Goal: Task Accomplishment & Management: Manage account settings

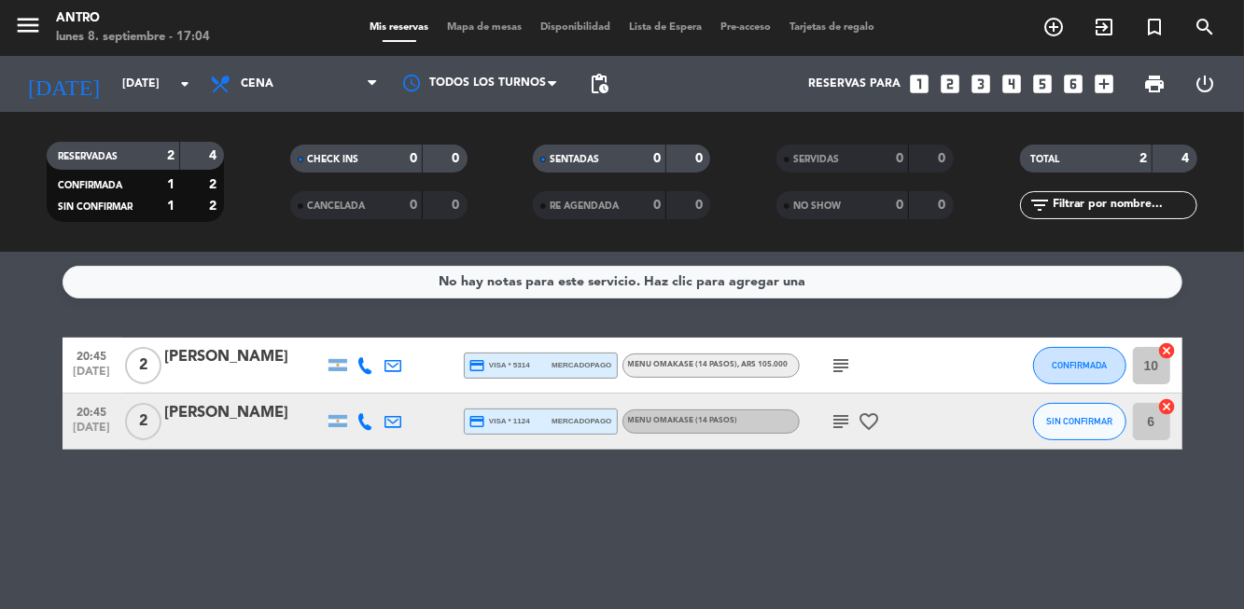
click at [187, 97] on input "[DATE]" at bounding box center [192, 84] width 158 height 32
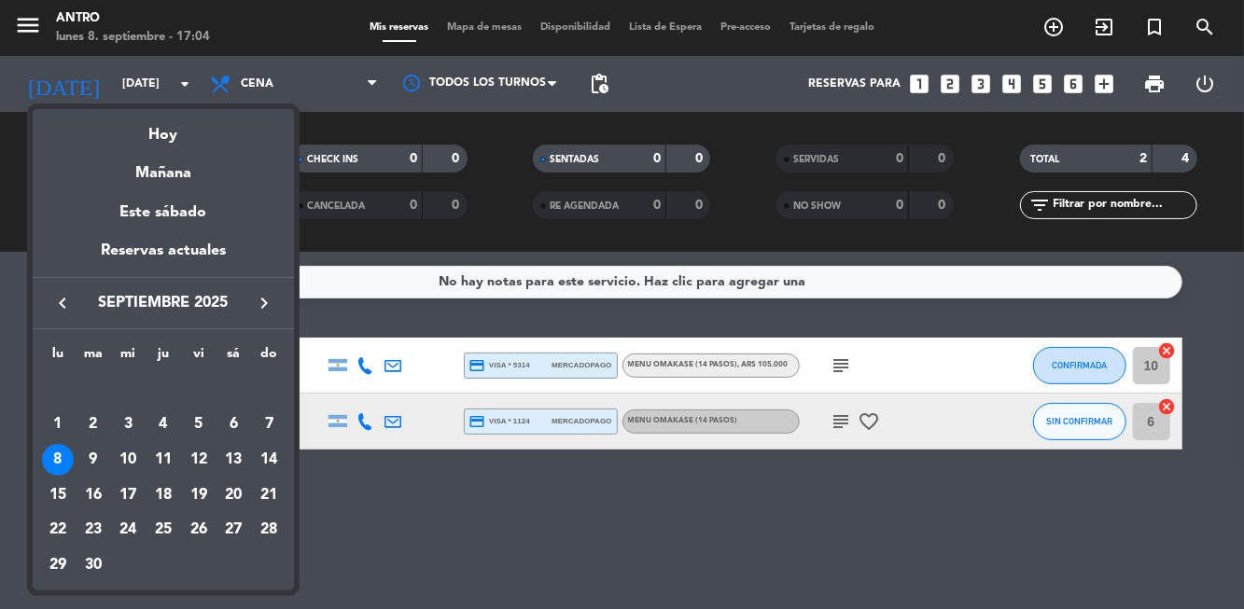
click at [163, 462] on div "11" at bounding box center [163, 460] width 32 height 32
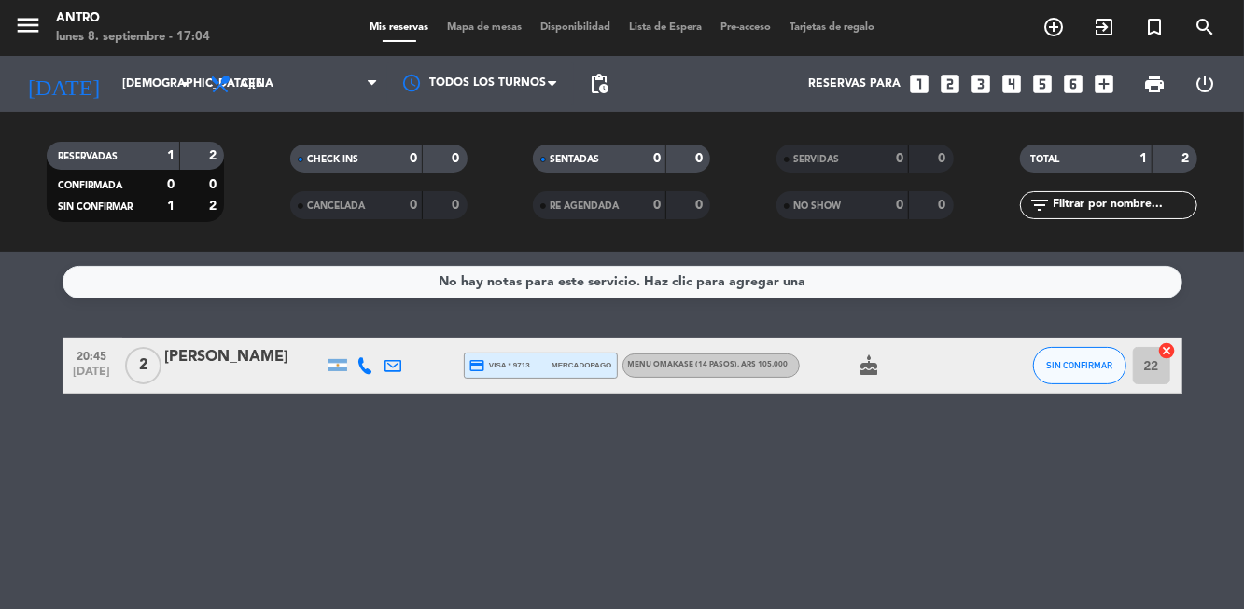
click at [174, 96] on input "[DEMOGRAPHIC_DATA][DATE]" at bounding box center [192, 84] width 158 height 32
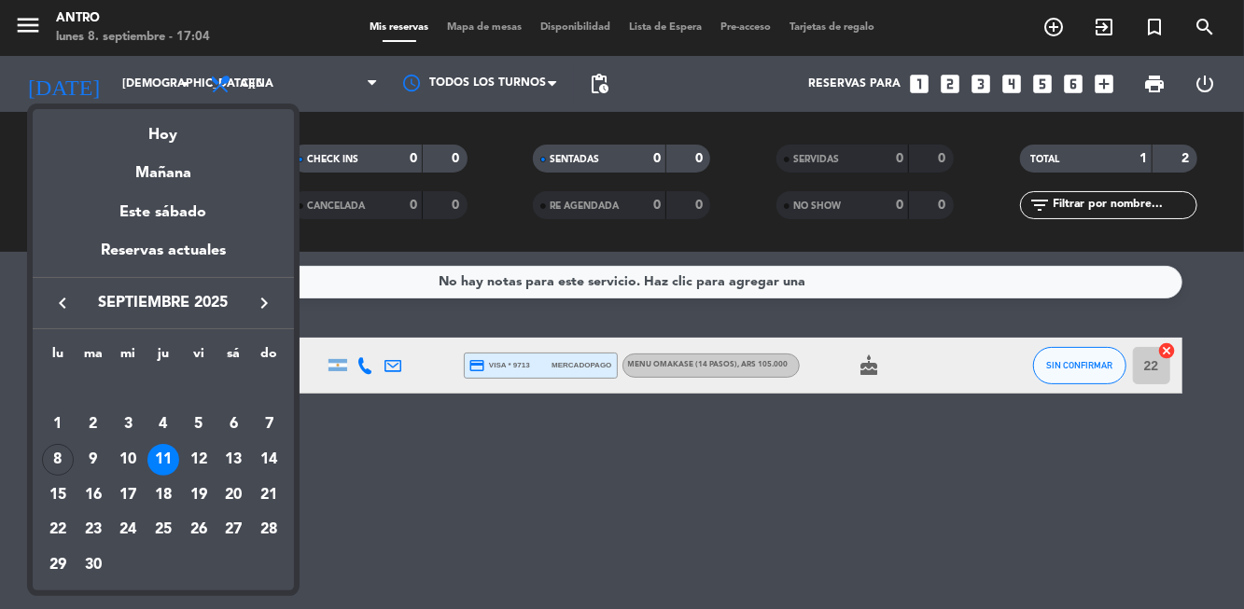
click at [128, 461] on div "10" at bounding box center [128, 460] width 32 height 32
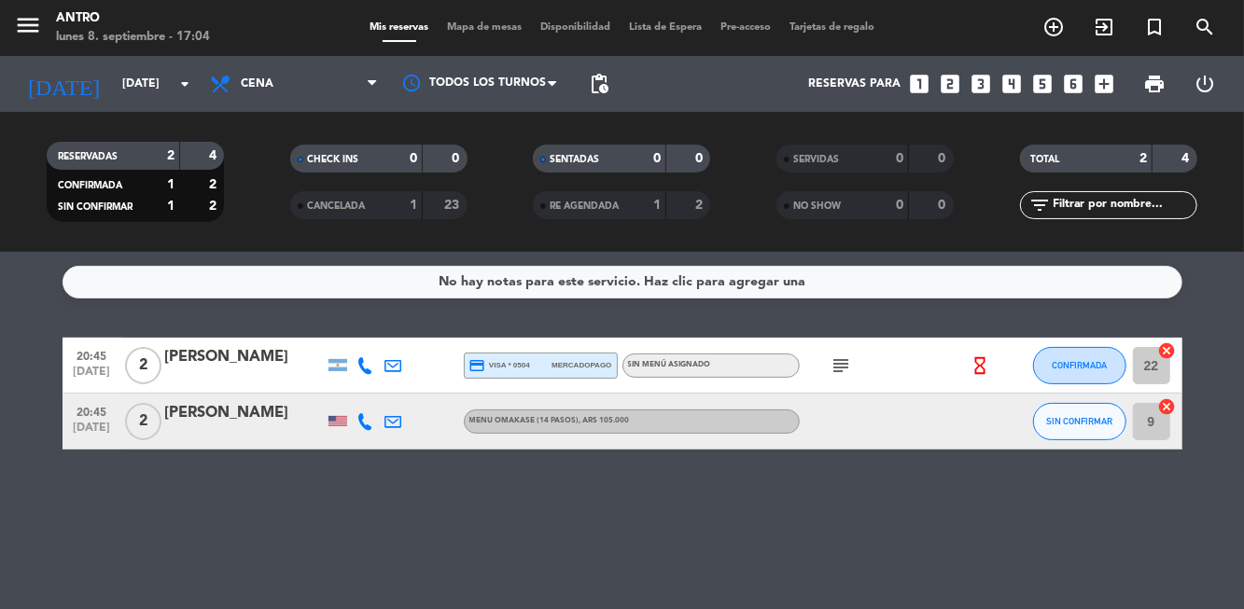
click at [178, 68] on input "[DATE]" at bounding box center [192, 84] width 158 height 32
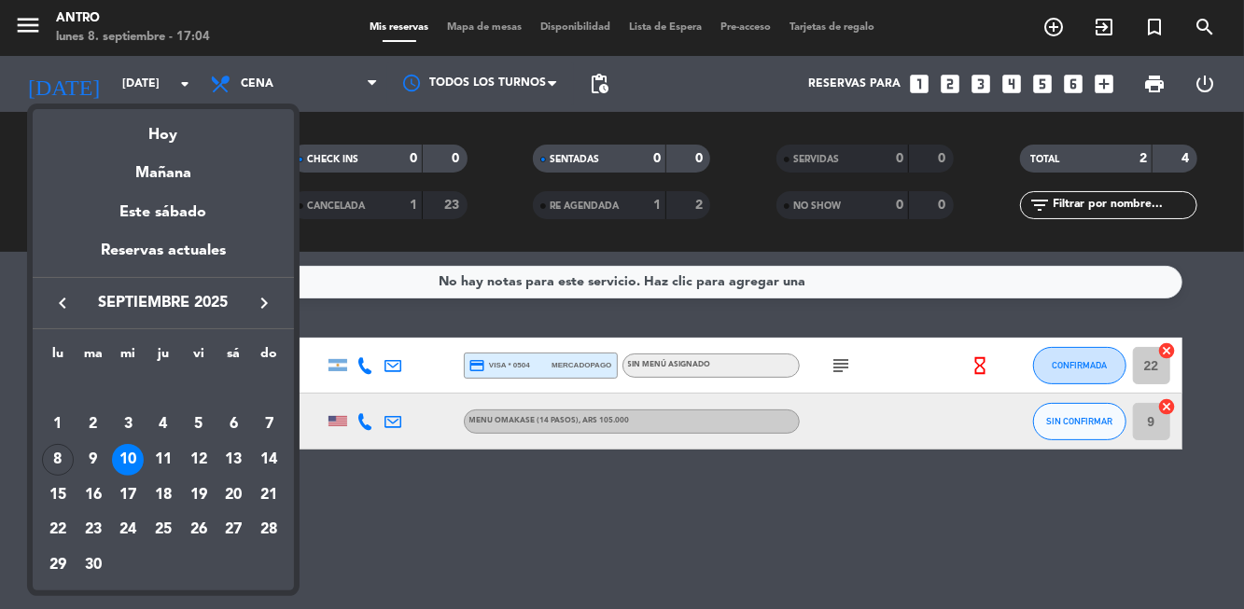
click at [94, 454] on div "9" at bounding box center [93, 460] width 32 height 32
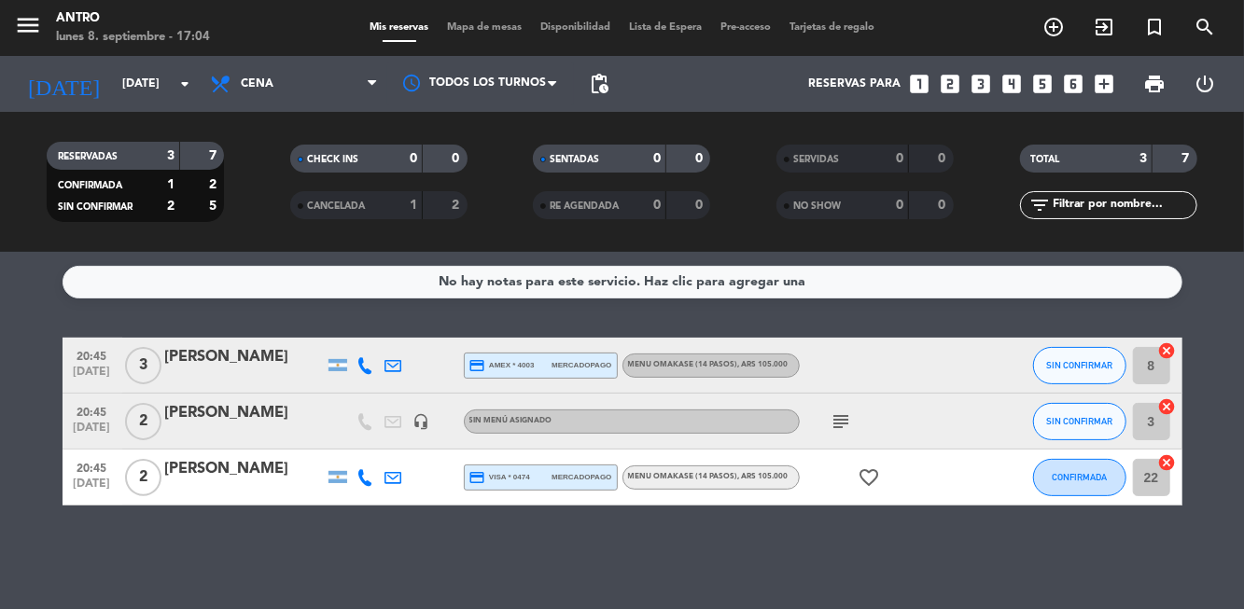
click at [196, 93] on input "[DATE]" at bounding box center [192, 84] width 158 height 32
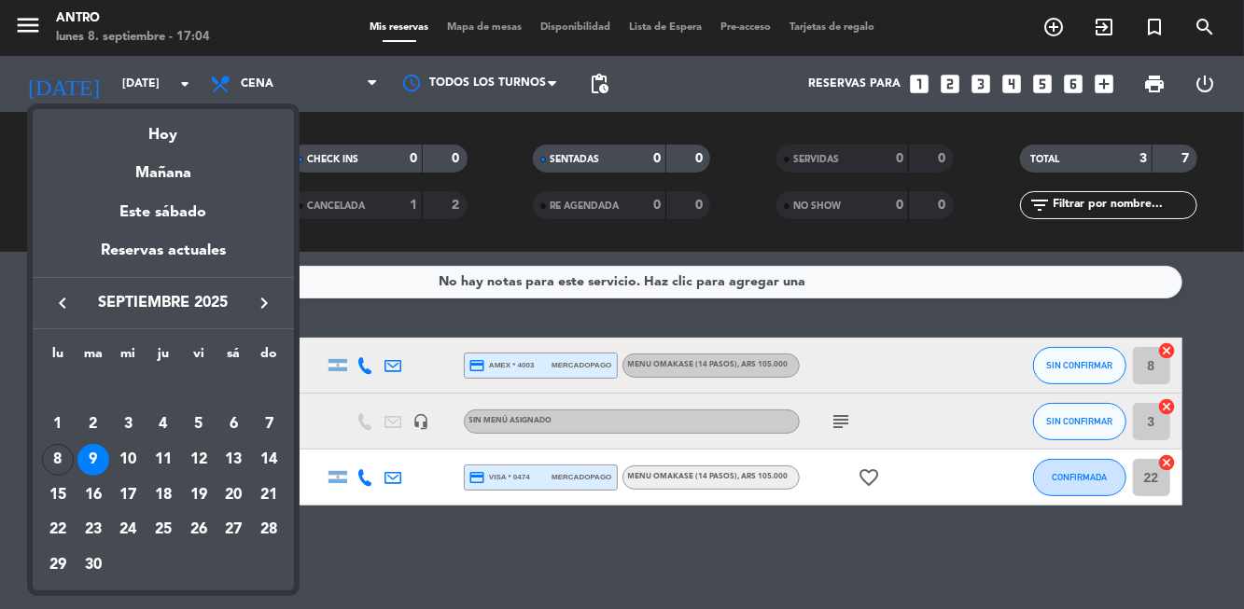
click at [203, 458] on div "12" at bounding box center [199, 460] width 32 height 32
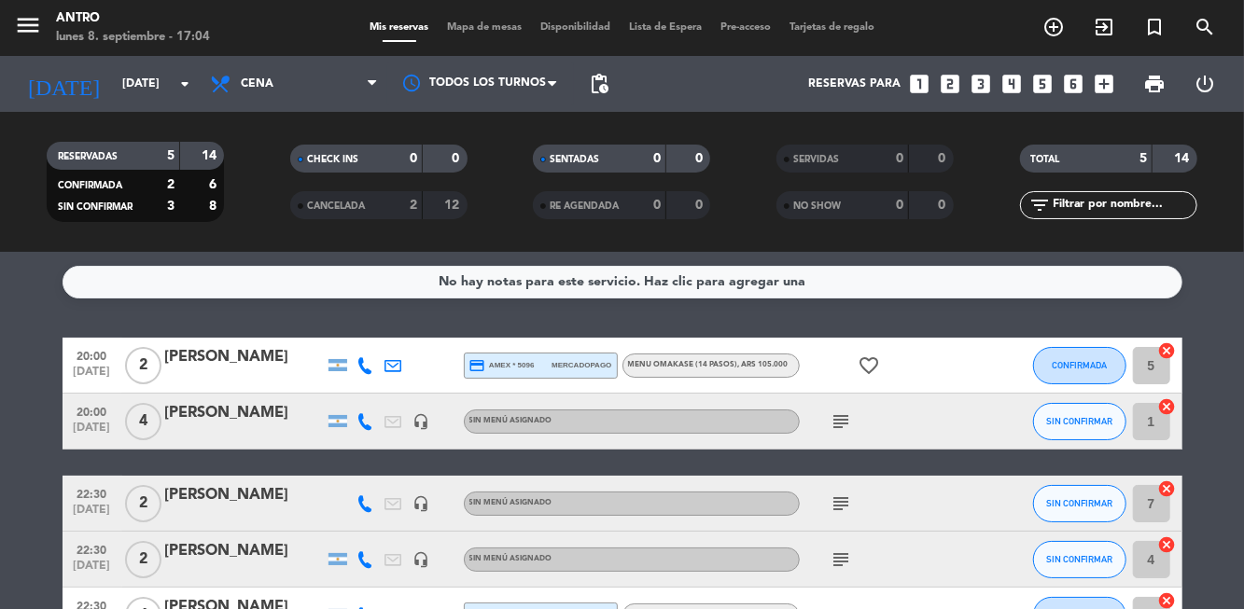
click at [176, 88] on icon "arrow_drop_down" at bounding box center [185, 84] width 22 height 22
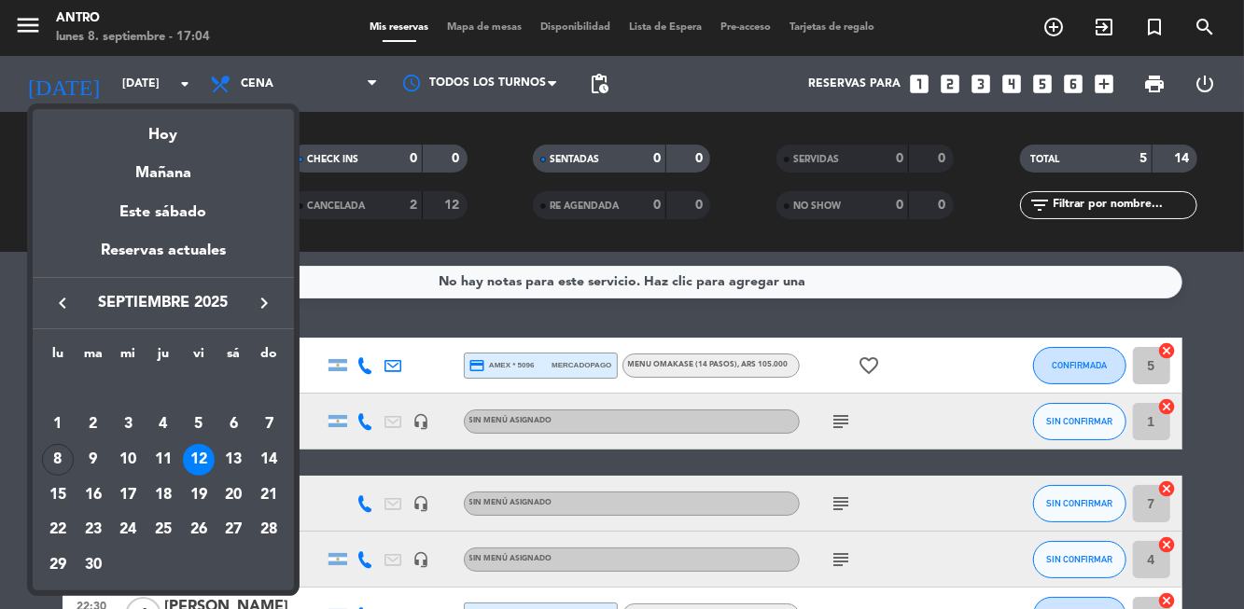
click at [232, 448] on div "13" at bounding box center [233, 460] width 32 height 32
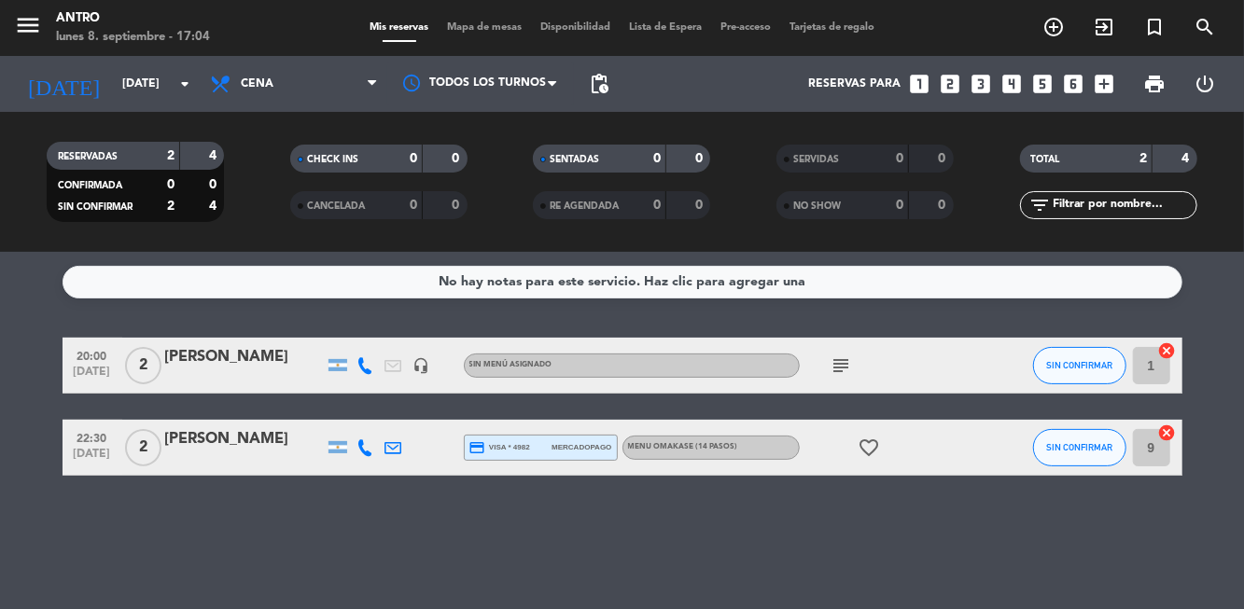
click at [185, 95] on input "[DATE]" at bounding box center [192, 84] width 158 height 32
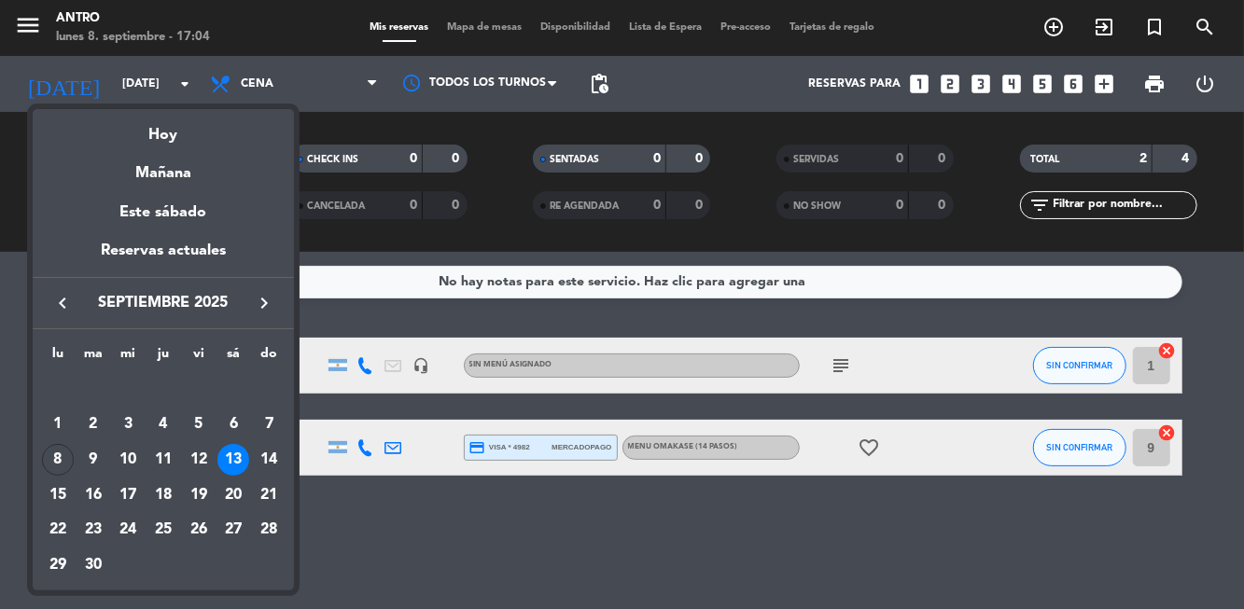
click at [200, 462] on div "12" at bounding box center [199, 460] width 32 height 32
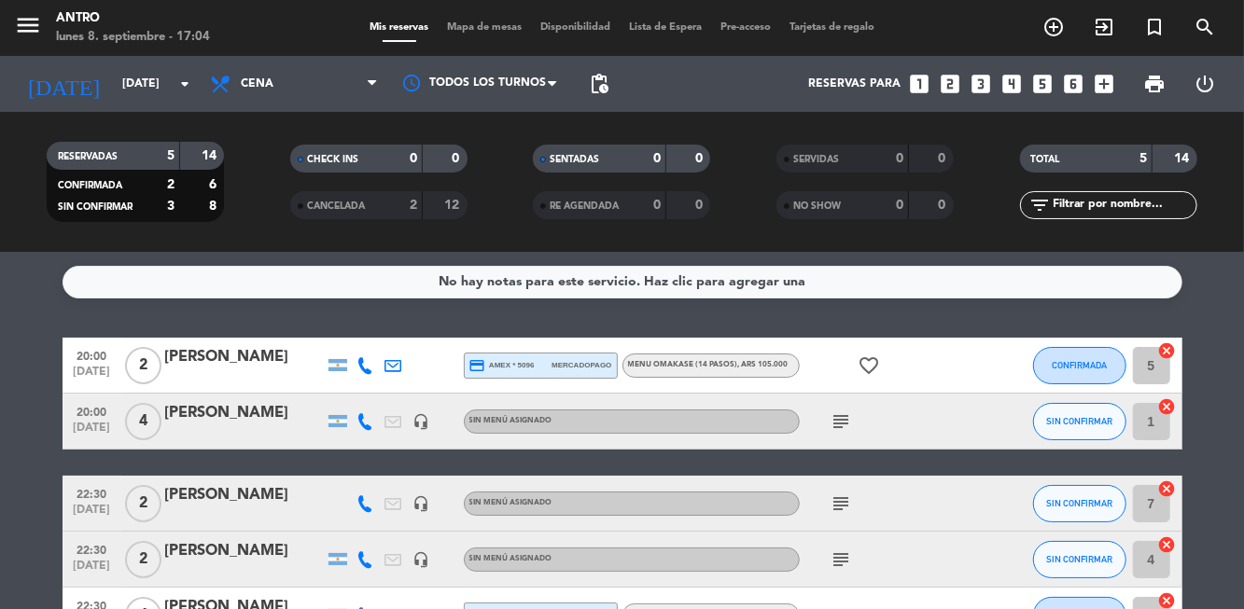
click at [398, 204] on div "2" at bounding box center [399, 205] width 37 height 21
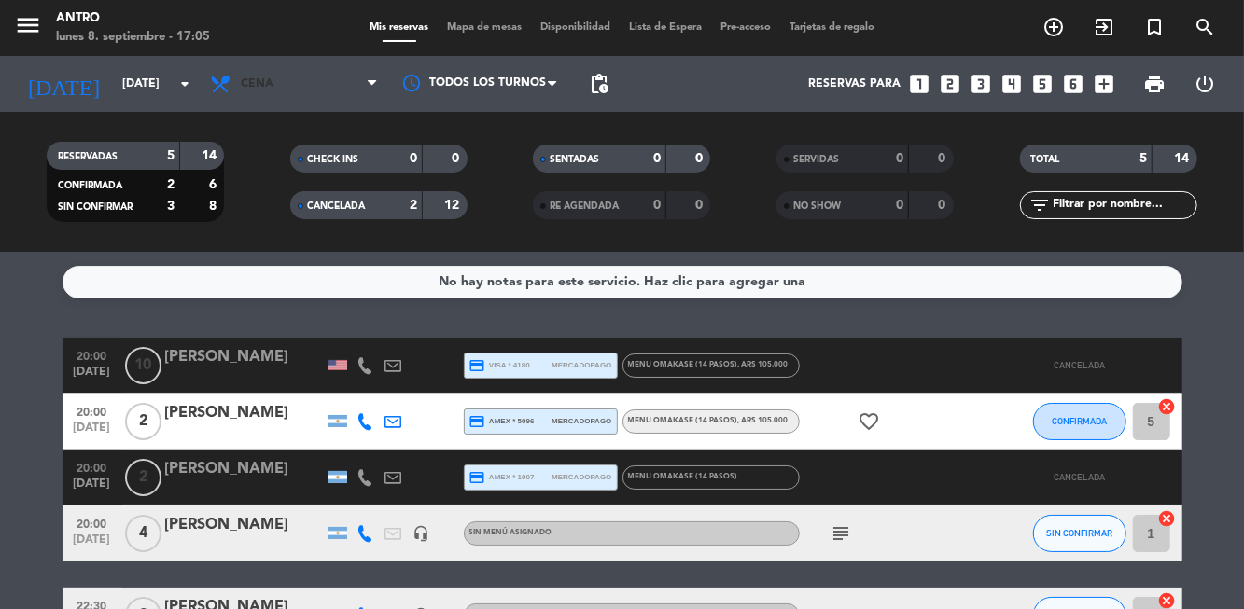
click at [201, 82] on span "Cena" at bounding box center [294, 83] width 187 height 41
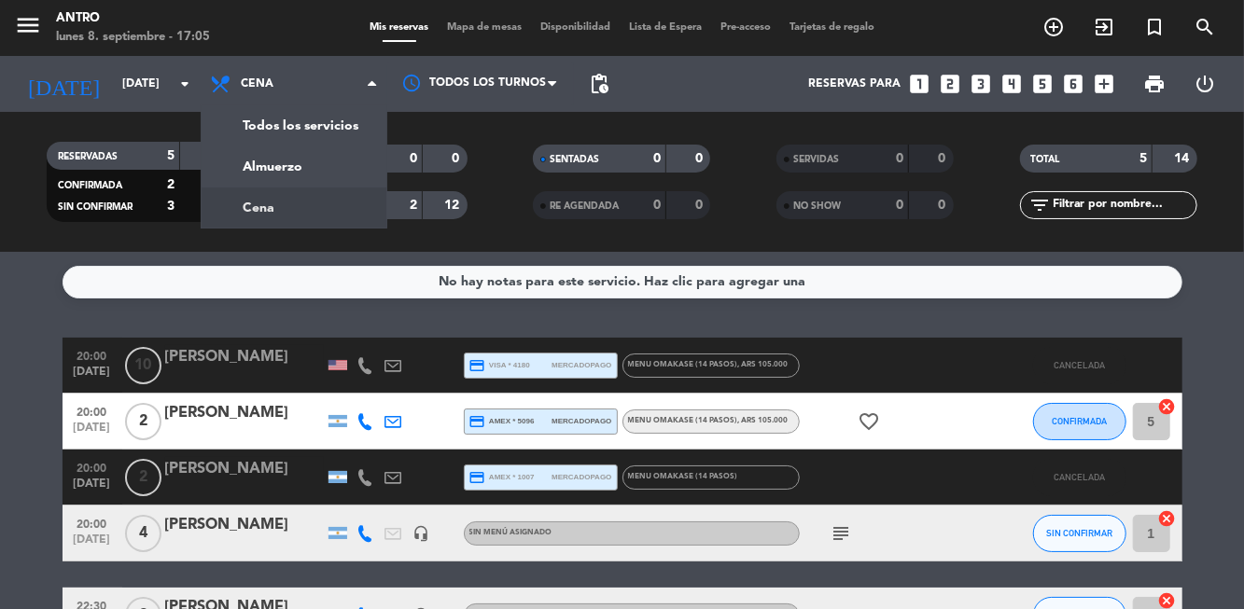
click at [173, 65] on div "[DATE] [DATE] arrow_drop_down" at bounding box center [107, 83] width 187 height 41
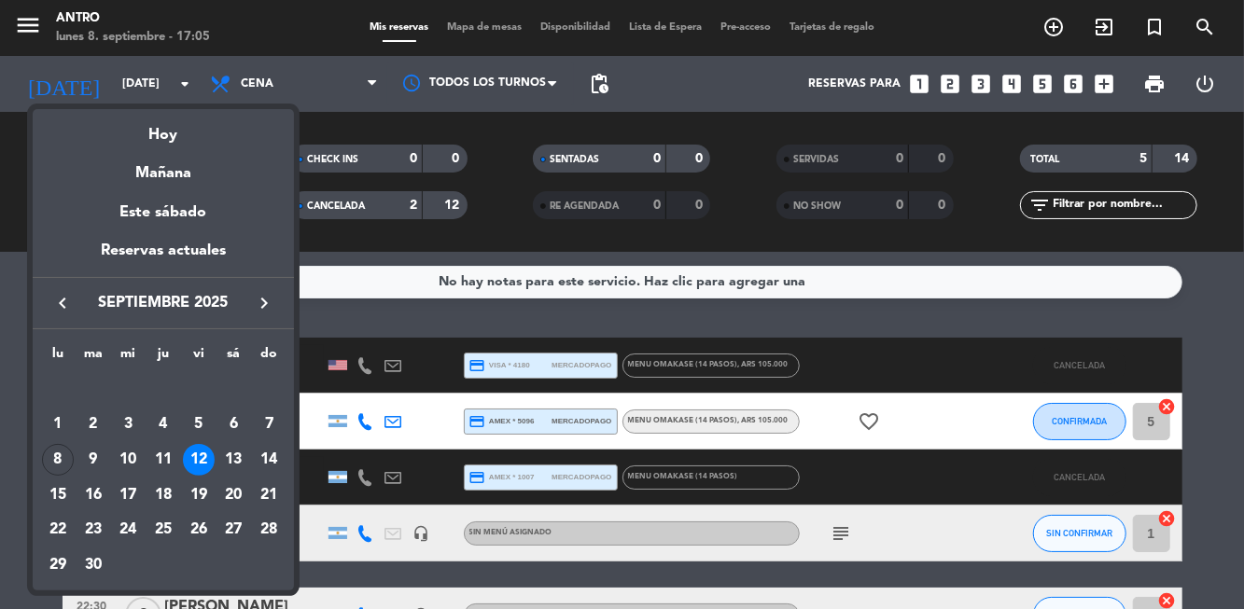
click at [184, 93] on div at bounding box center [622, 304] width 1244 height 609
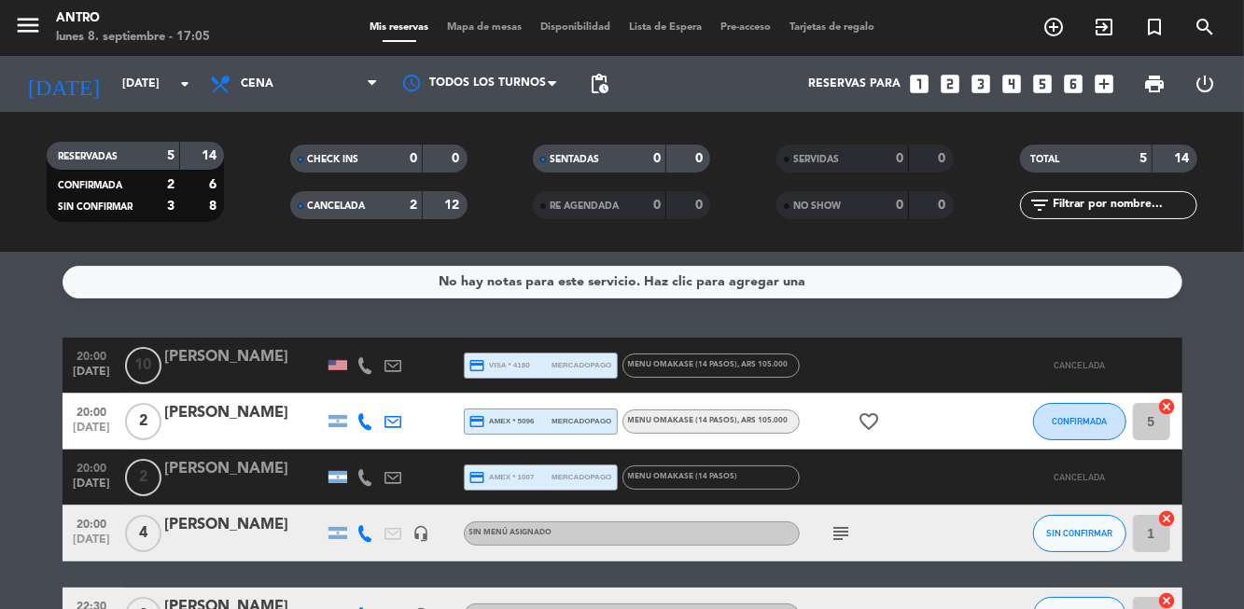
click at [190, 88] on icon "arrow_drop_down" at bounding box center [185, 84] width 22 height 22
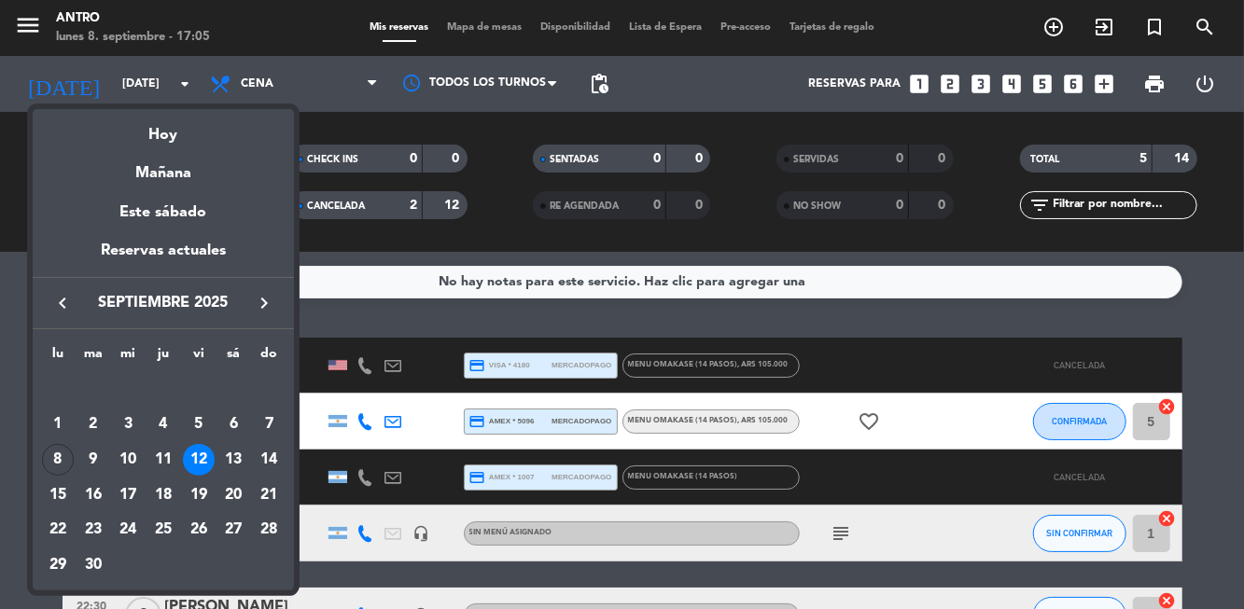
click at [38, 476] on div "lu ma mi ju vi sá do [DATE] 2 3 4 5 6 7 8 9 10 11 12 13 14 15 16 17 18 19 20 21…" at bounding box center [163, 459] width 261 height 261
click at [43, 478] on td "15" at bounding box center [57, 495] width 35 height 35
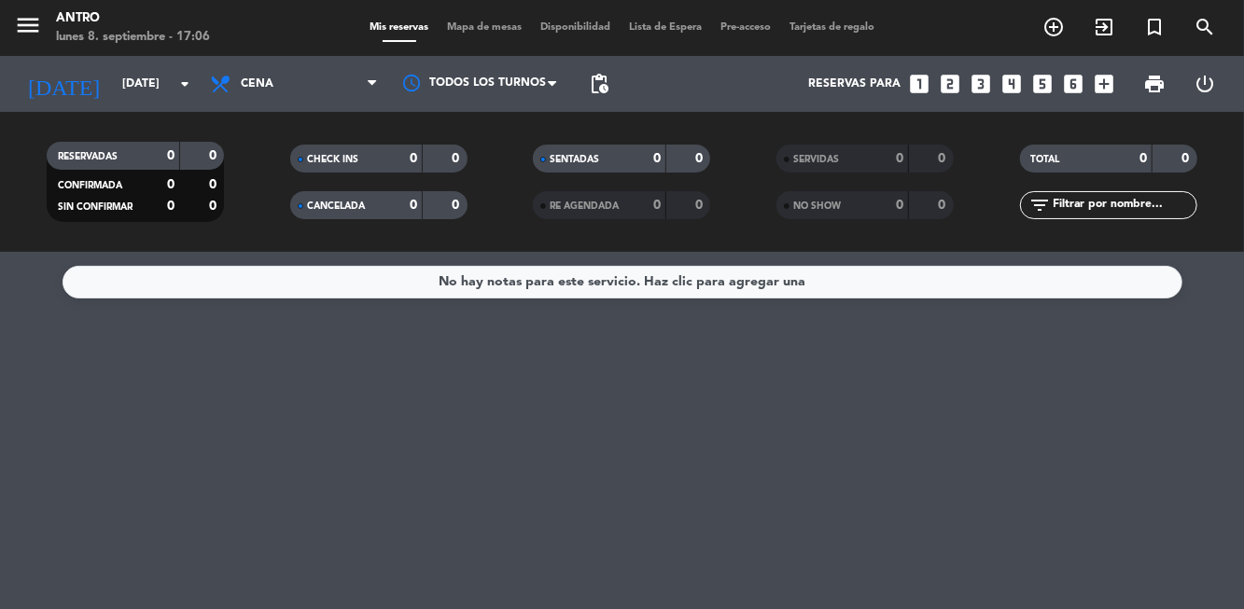
click at [196, 95] on input "[DATE]" at bounding box center [192, 84] width 158 height 32
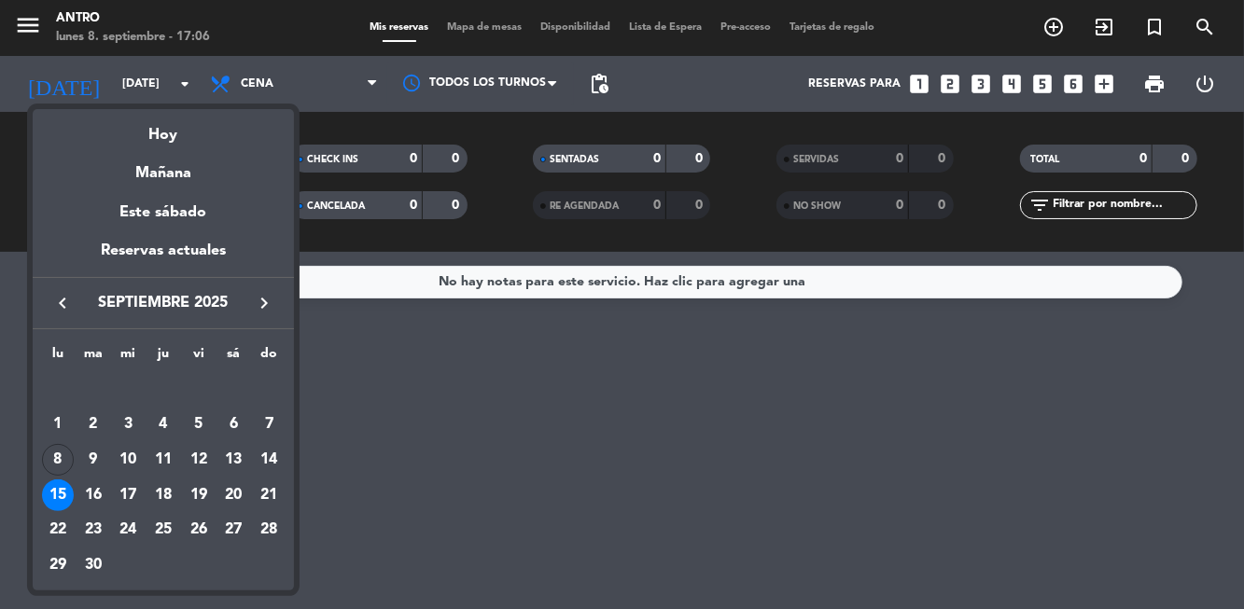
click at [67, 452] on div "8" at bounding box center [58, 460] width 32 height 32
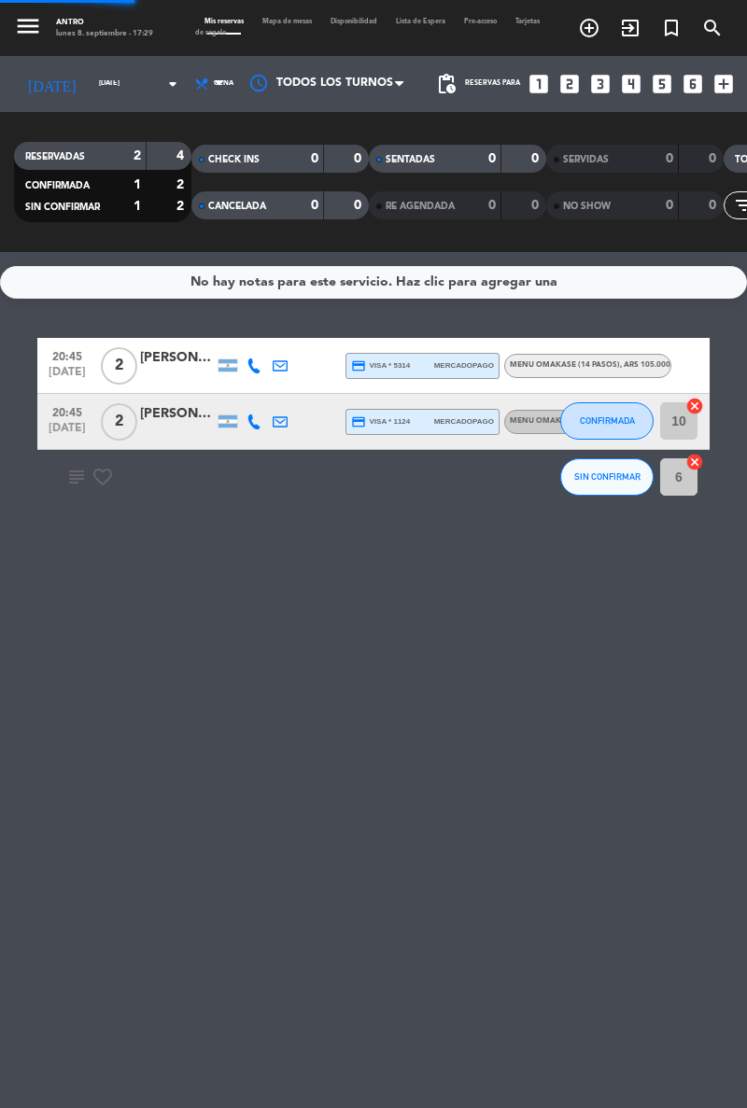
click at [415, 585] on div "No hay notas para este servicio. Haz clic para agregar una 20:45 [DATE] 2 [PERS…" at bounding box center [373, 680] width 747 height 856
click at [133, 609] on div "No hay notas para este servicio. Haz clic para agregar una 20:45 [DATE] 2 [PERS…" at bounding box center [373, 680] width 747 height 856
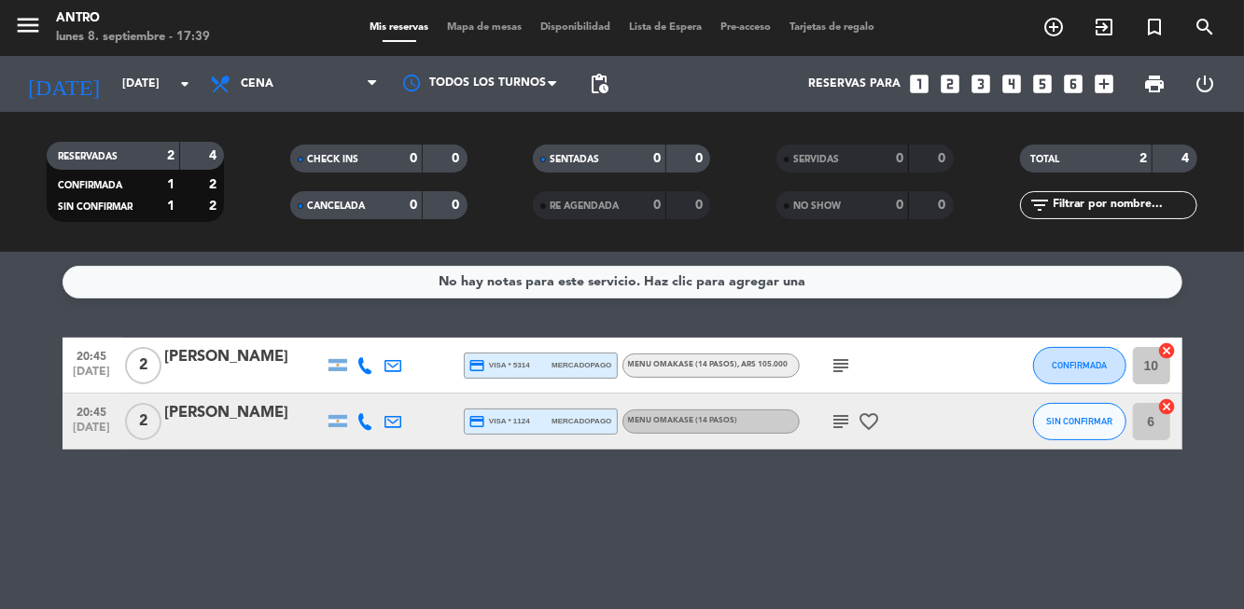
click at [187, 77] on icon "arrow_drop_down" at bounding box center [185, 84] width 22 height 22
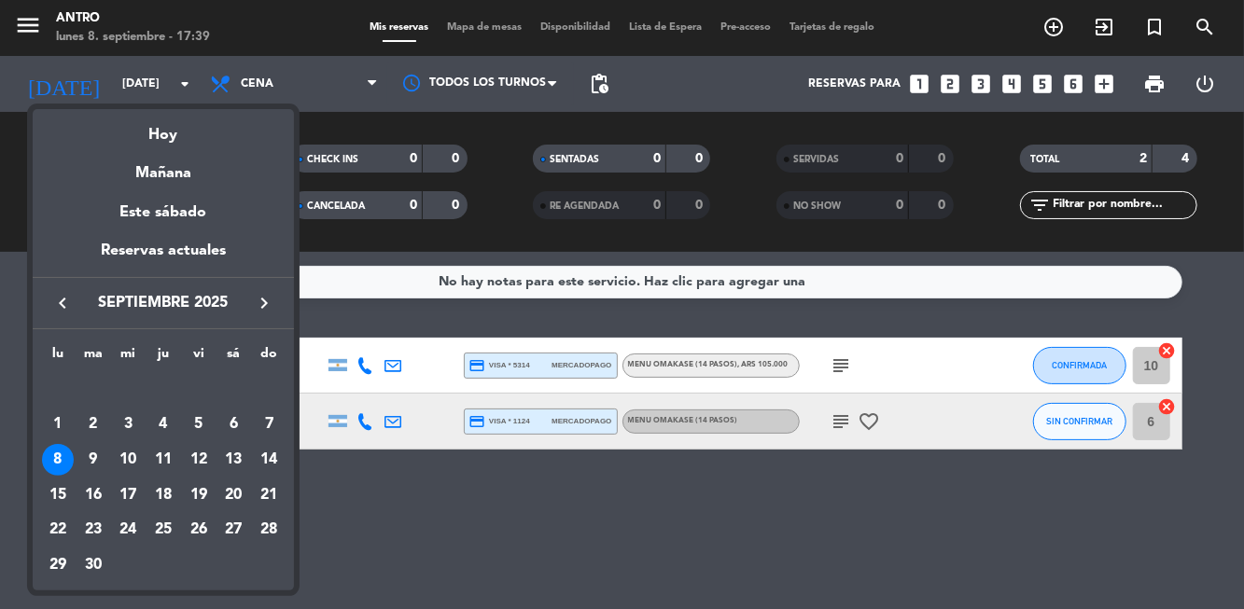
click at [99, 437] on div "2" at bounding box center [93, 425] width 32 height 32
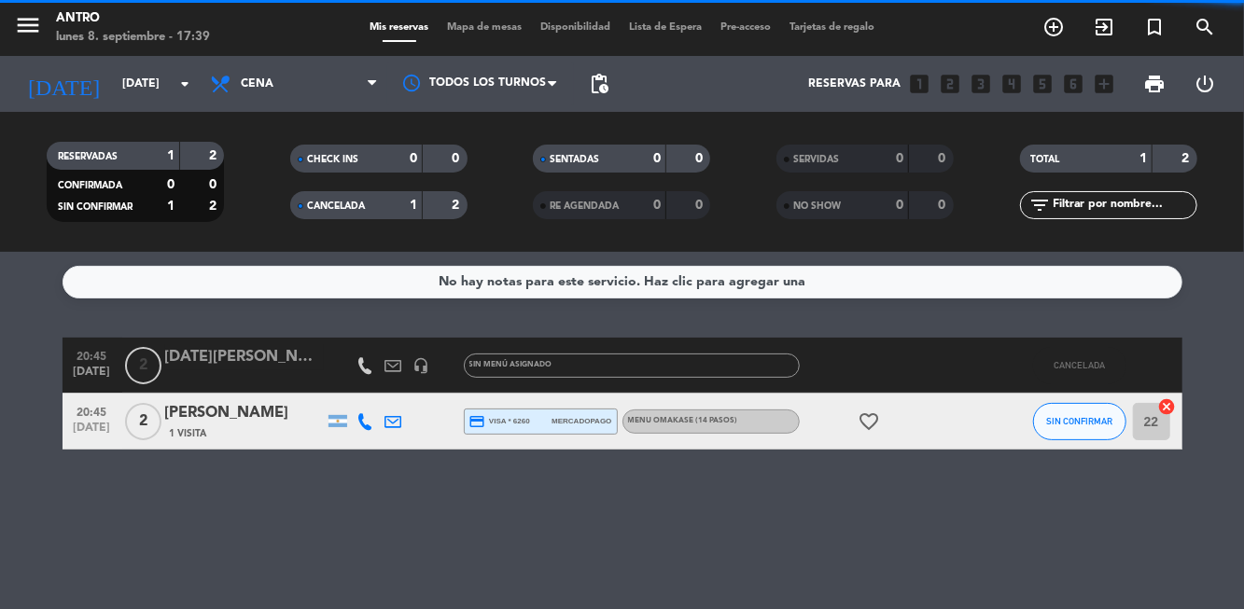
click at [166, 88] on input "[DATE]" at bounding box center [192, 84] width 158 height 32
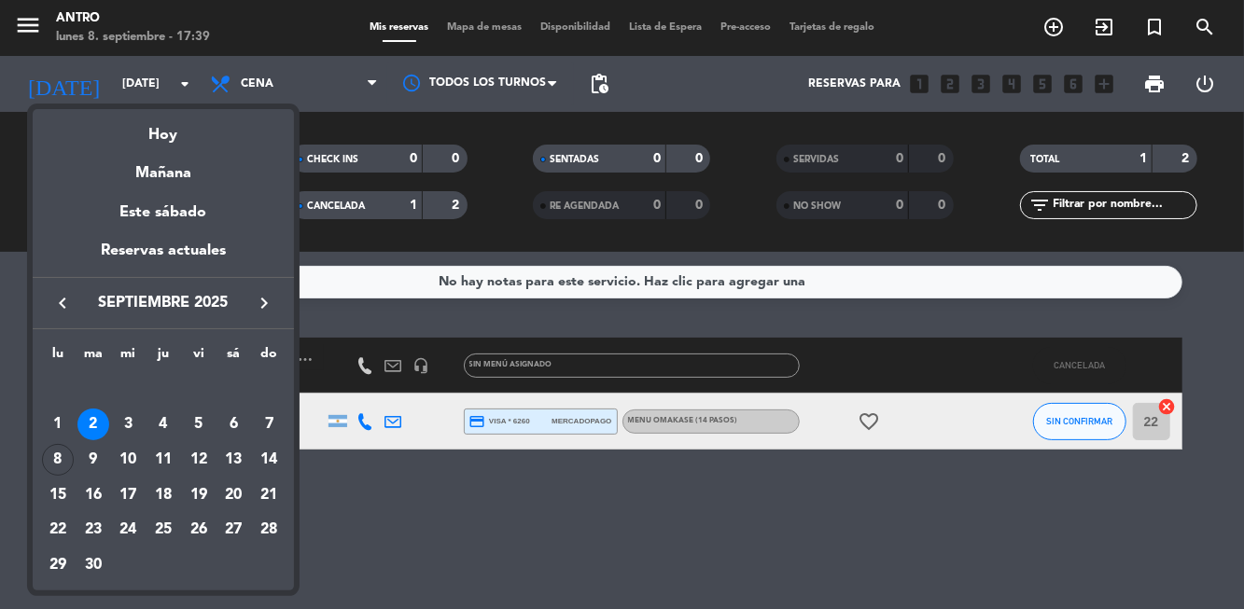
click at [88, 456] on div "9" at bounding box center [93, 460] width 32 height 32
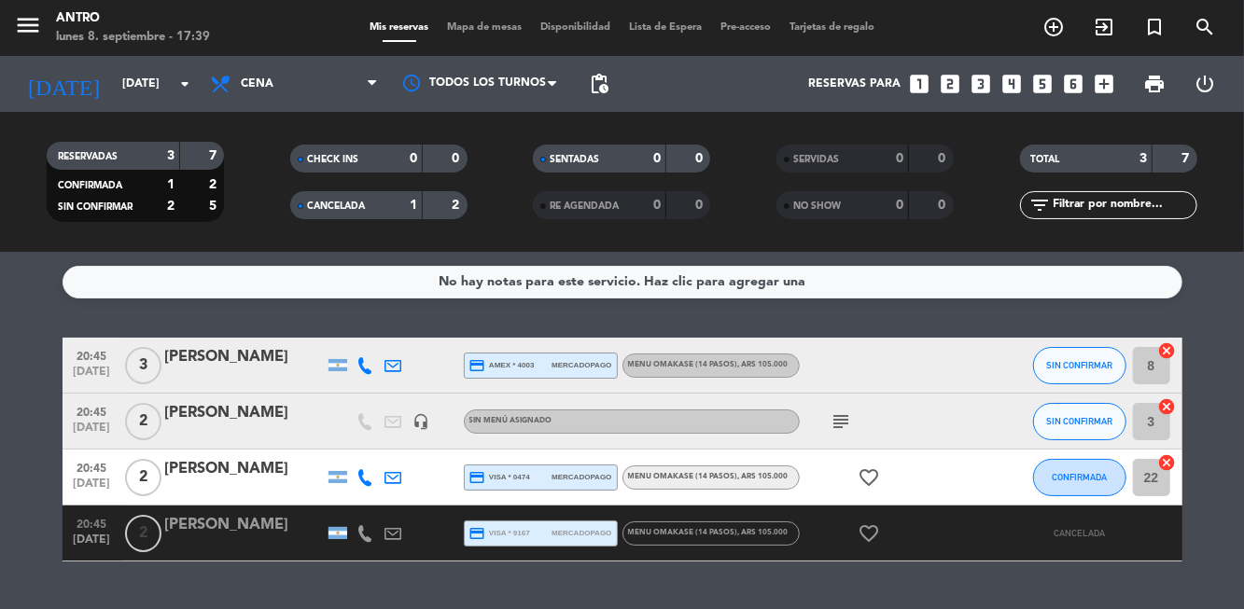
click at [1235, 480] on bookings-row "20:45 [DATE] 3 [PERSON_NAME] credit_card amex * 4003 mercadopago MENU OMAKASE (…" at bounding box center [622, 450] width 1244 height 224
click at [196, 87] on input "[DATE]" at bounding box center [192, 84] width 158 height 32
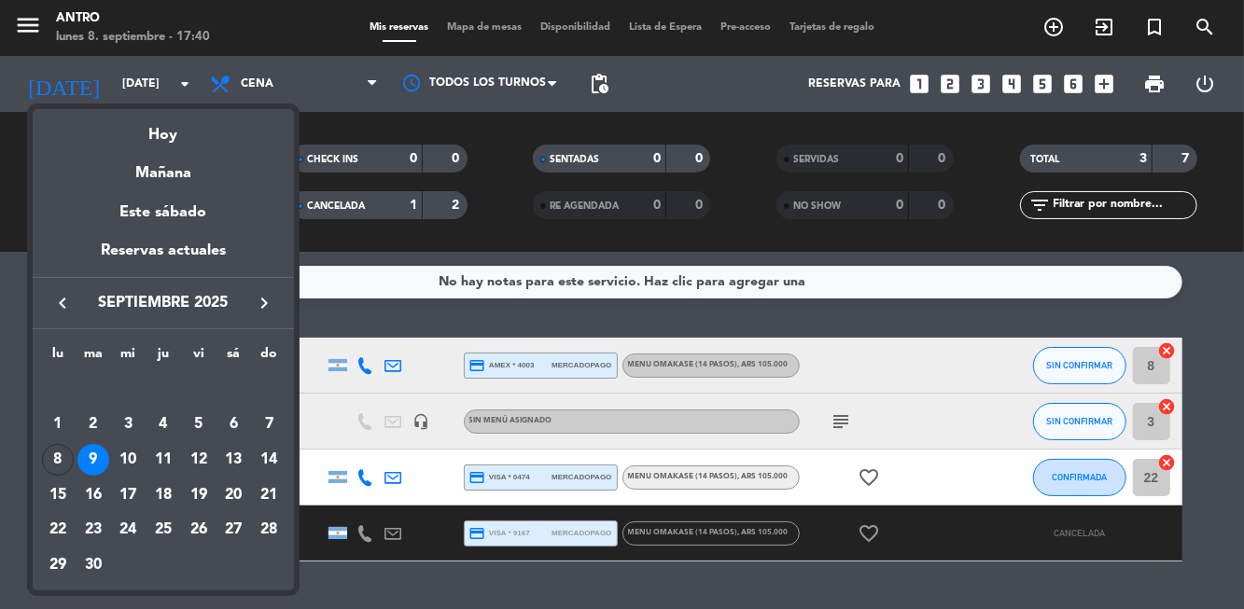
click at [129, 450] on div "10" at bounding box center [128, 460] width 32 height 32
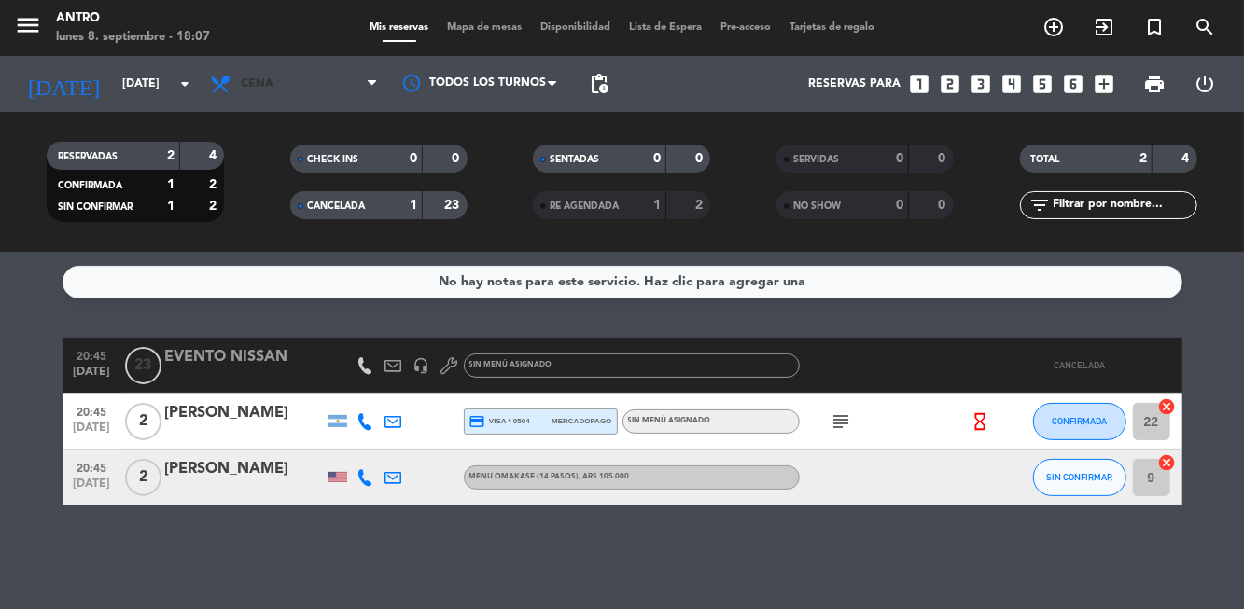
click at [203, 88] on span "Cena" at bounding box center [294, 83] width 187 height 41
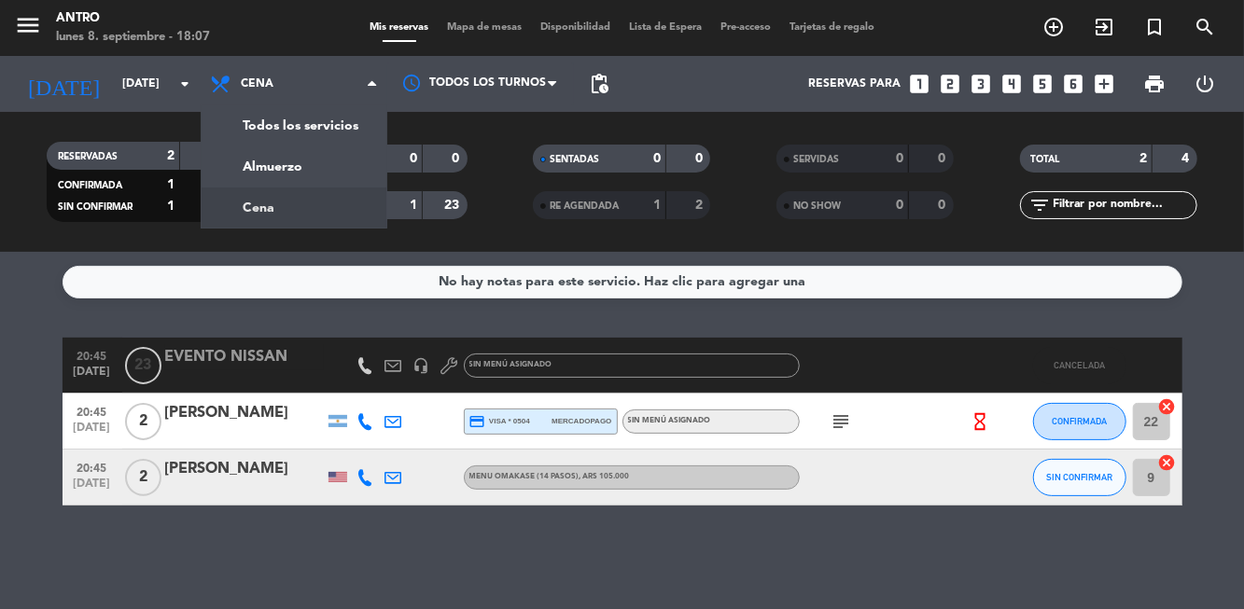
click at [175, 82] on icon "arrow_drop_down" at bounding box center [185, 84] width 22 height 22
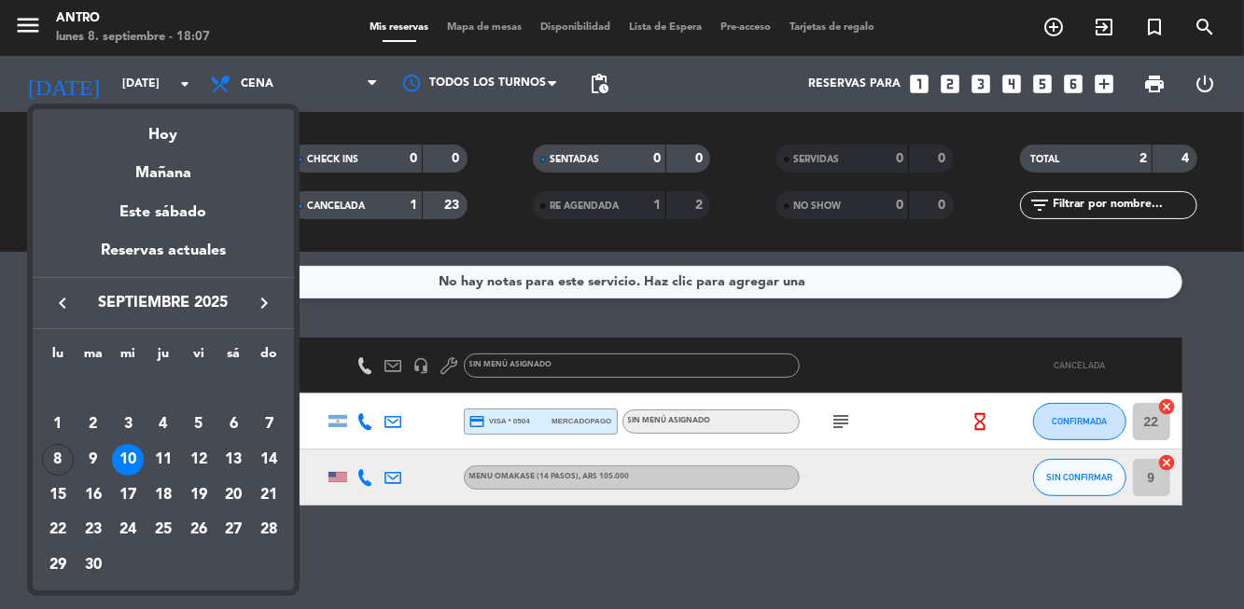
click at [178, 94] on div at bounding box center [622, 304] width 1244 height 609
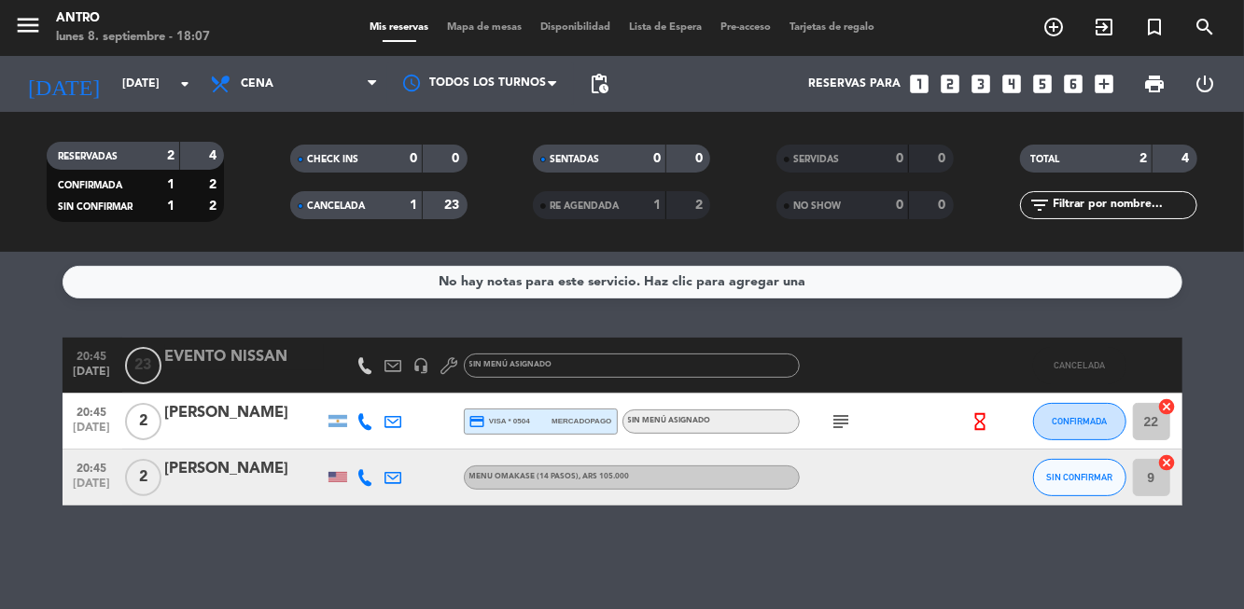
click at [180, 86] on icon "arrow_drop_down" at bounding box center [185, 84] width 22 height 22
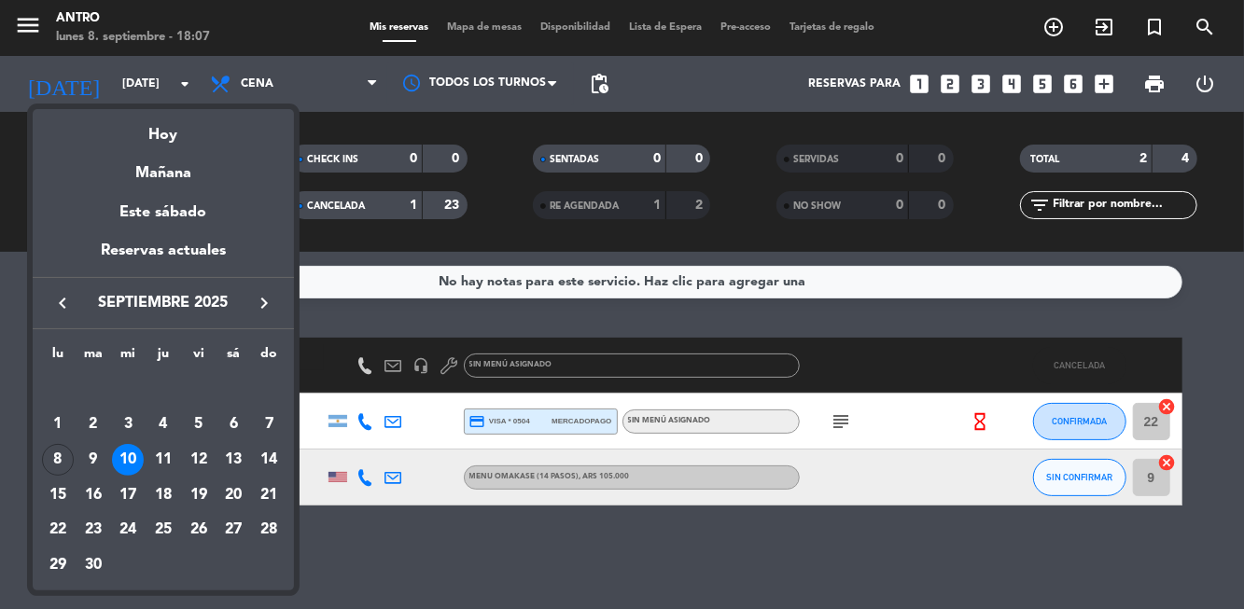
click at [50, 463] on div "8" at bounding box center [58, 460] width 32 height 32
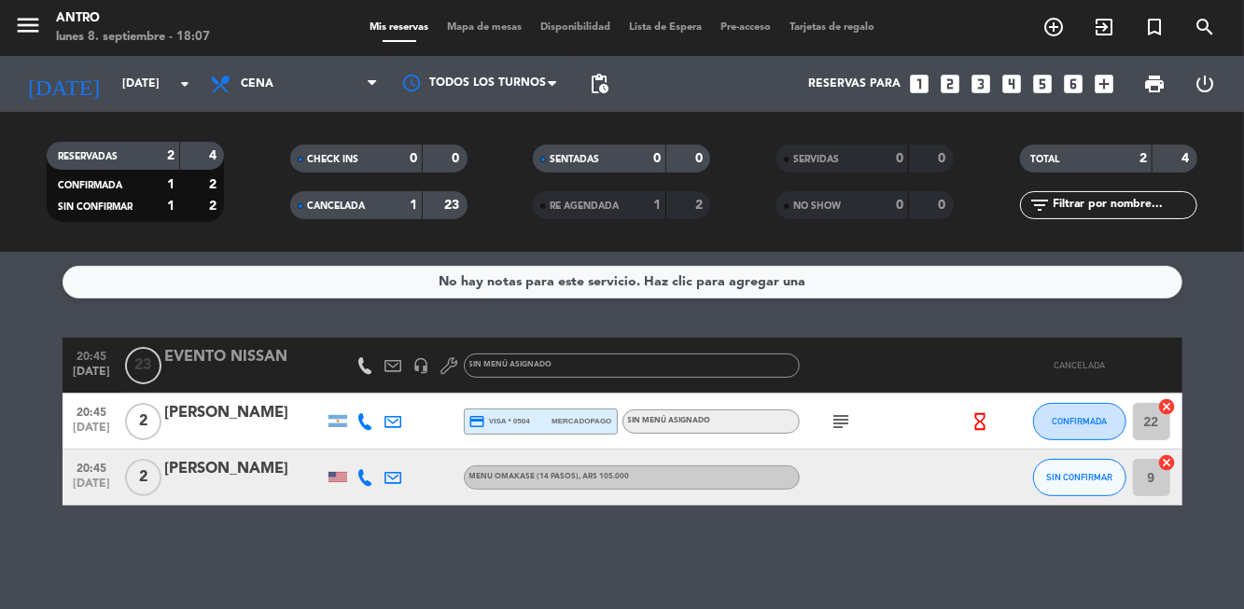
type input "[DATE]"
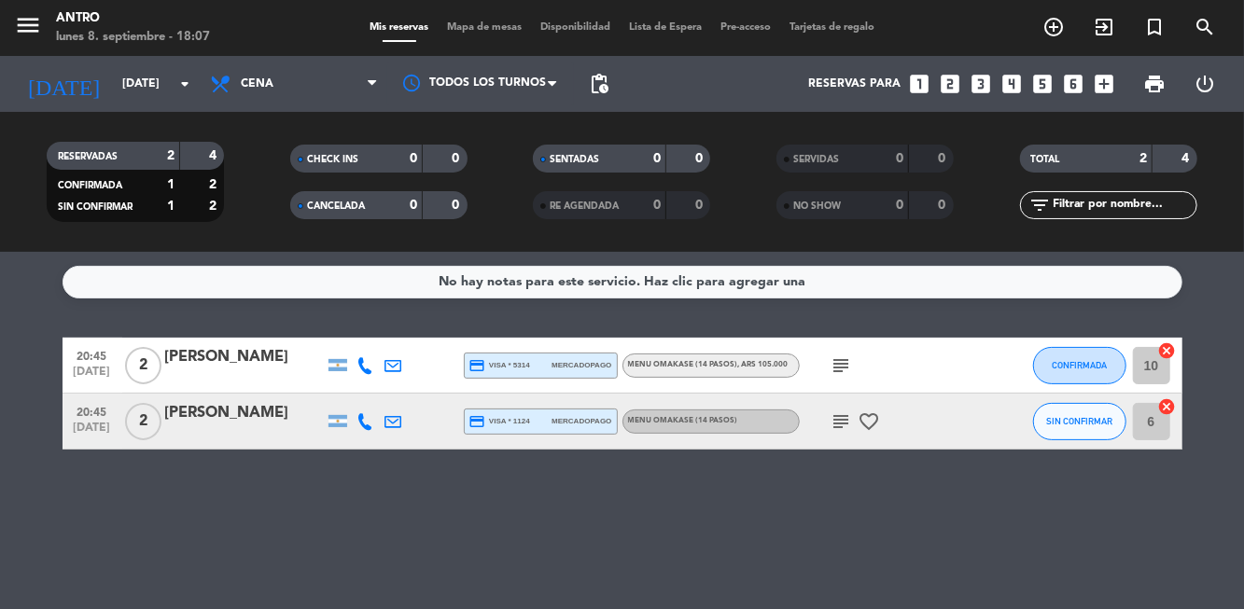
click at [833, 357] on icon "subject" at bounding box center [842, 366] width 22 height 22
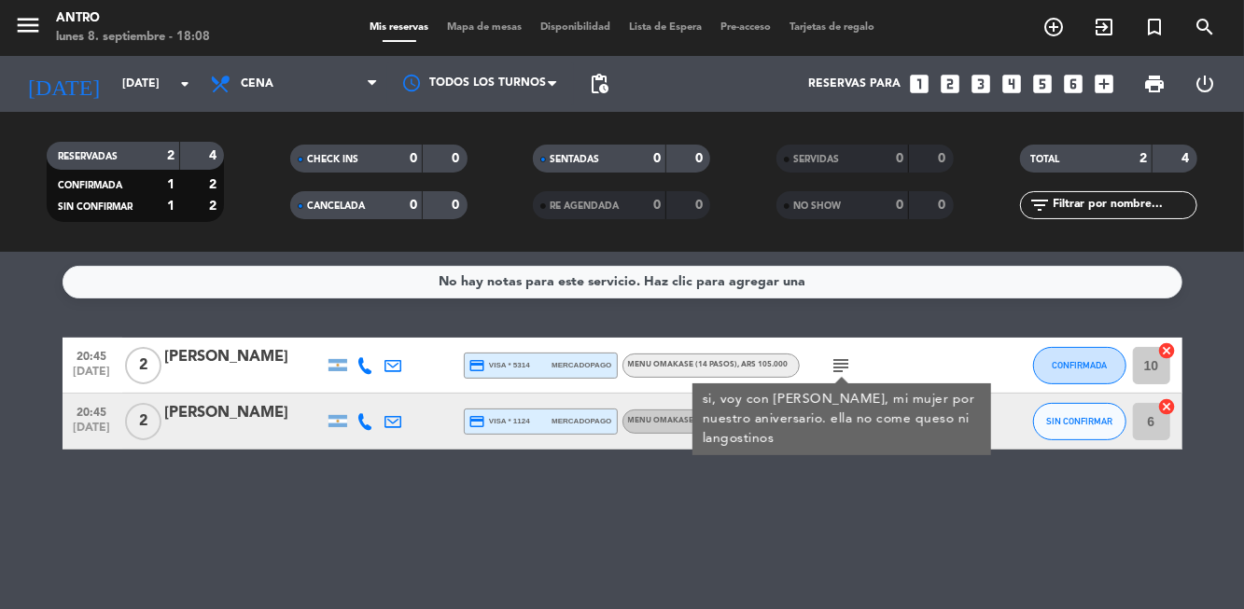
click at [965, 542] on div "No hay notas para este servicio. Haz clic para agregar una 20:45 [DATE] 2 [PERS…" at bounding box center [622, 430] width 1244 height 357
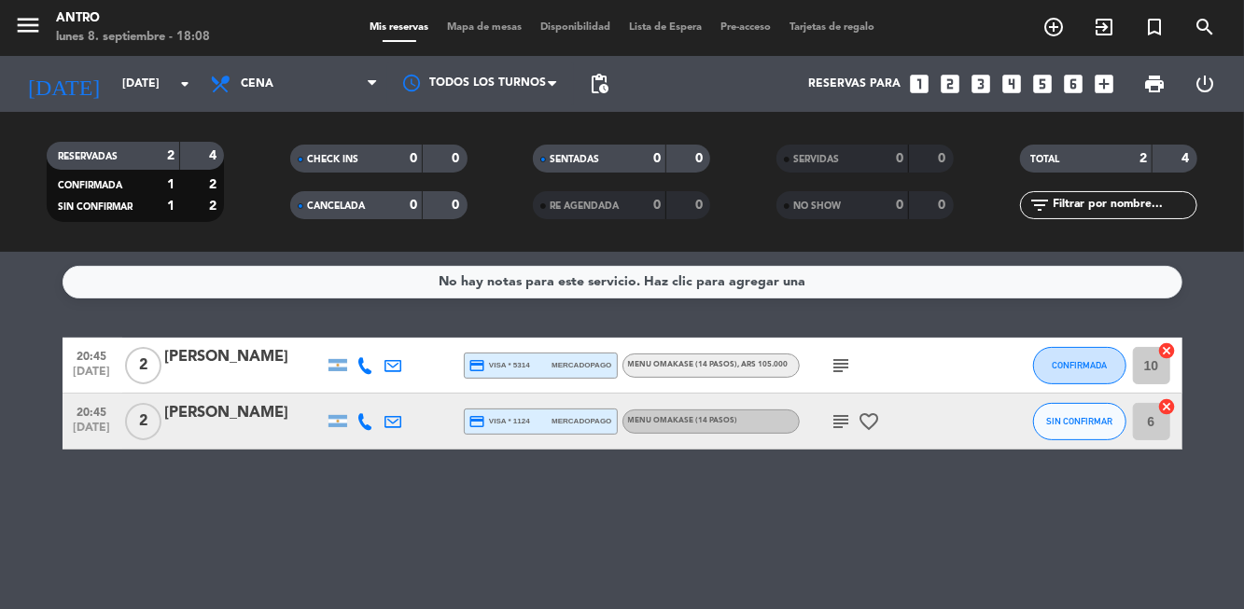
click at [811, 431] on div "subject favorite_border" at bounding box center [884, 421] width 168 height 55
click at [834, 417] on icon "subject" at bounding box center [842, 422] width 22 height 22
